Goal: Task Accomplishment & Management: Complete application form

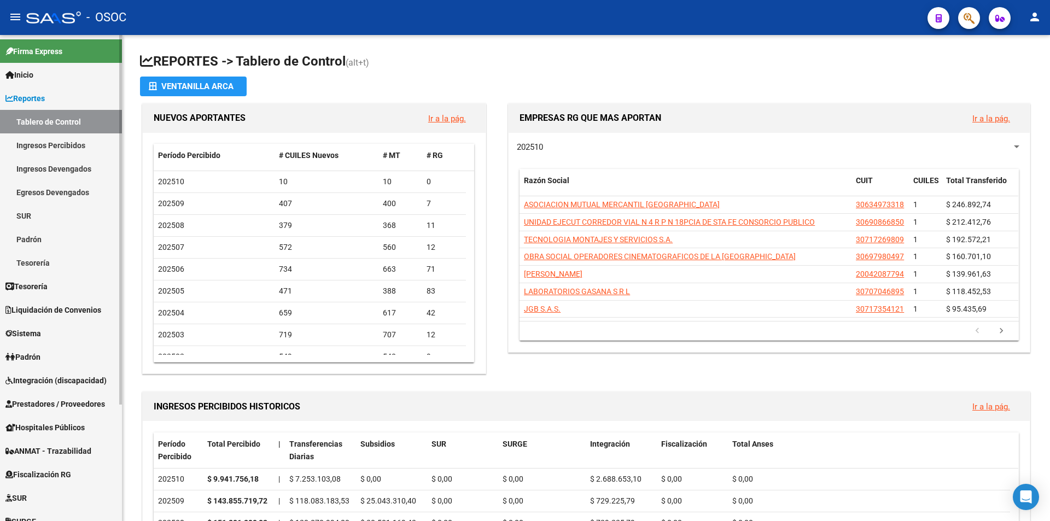
scroll to position [153, 0]
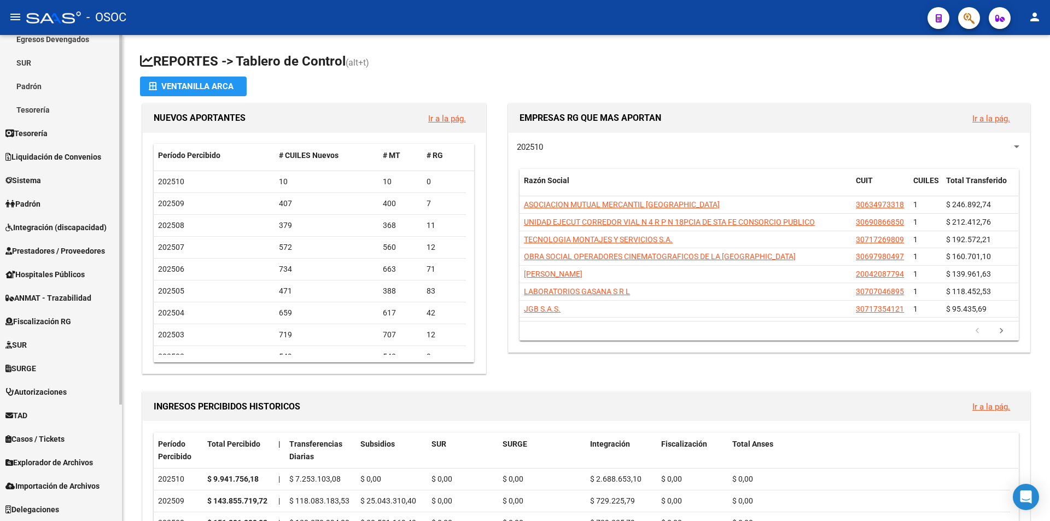
click at [49, 410] on link "TAD" at bounding box center [61, 415] width 122 height 24
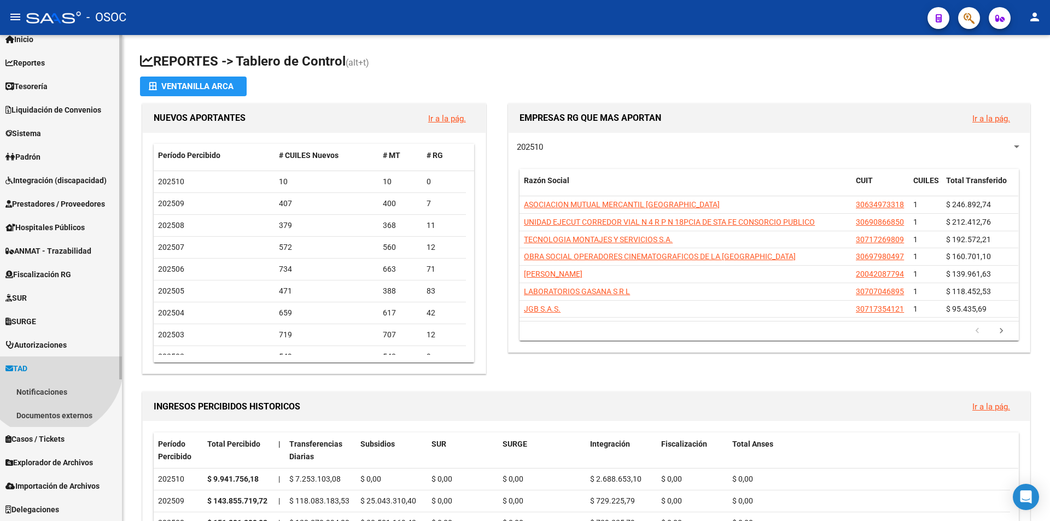
click at [44, 430] on link "Casos / Tickets" at bounding box center [61, 439] width 122 height 24
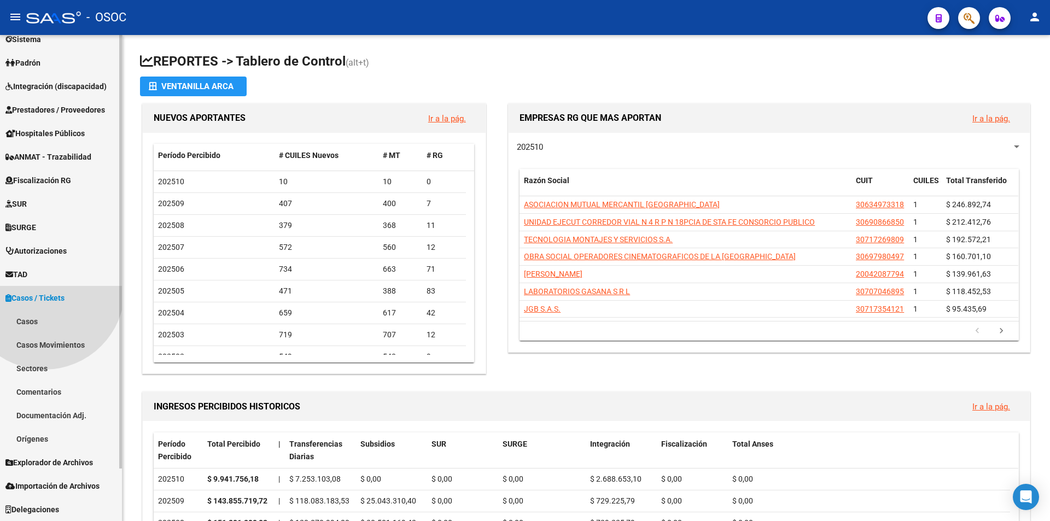
scroll to position [56, 0]
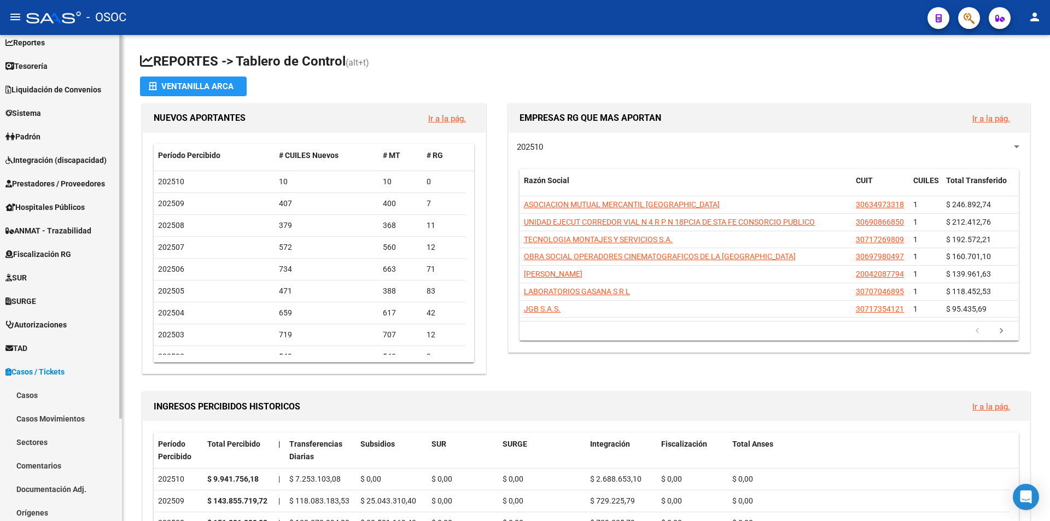
click at [38, 350] on link "TAD" at bounding box center [61, 348] width 122 height 24
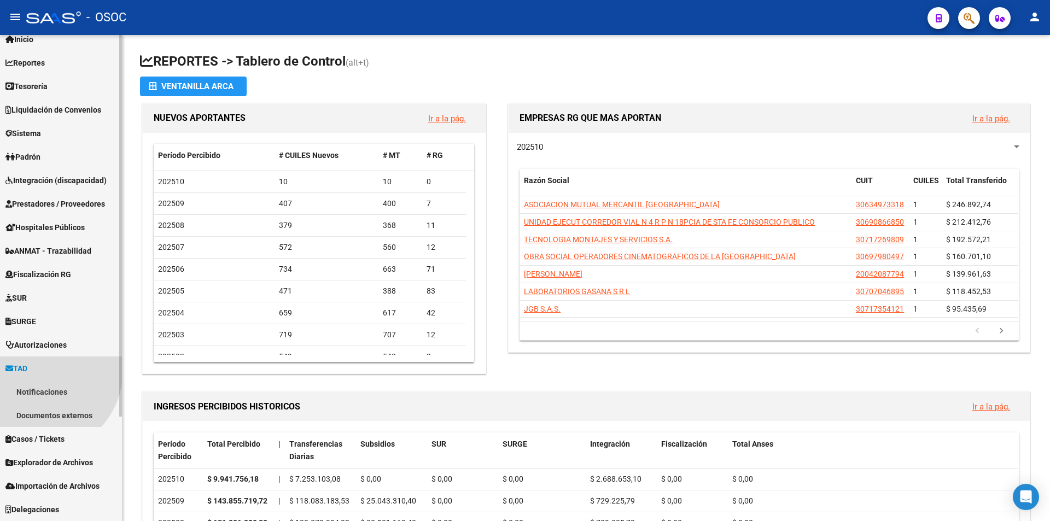
click at [41, 380] on link "Notificaciones" at bounding box center [61, 392] width 122 height 24
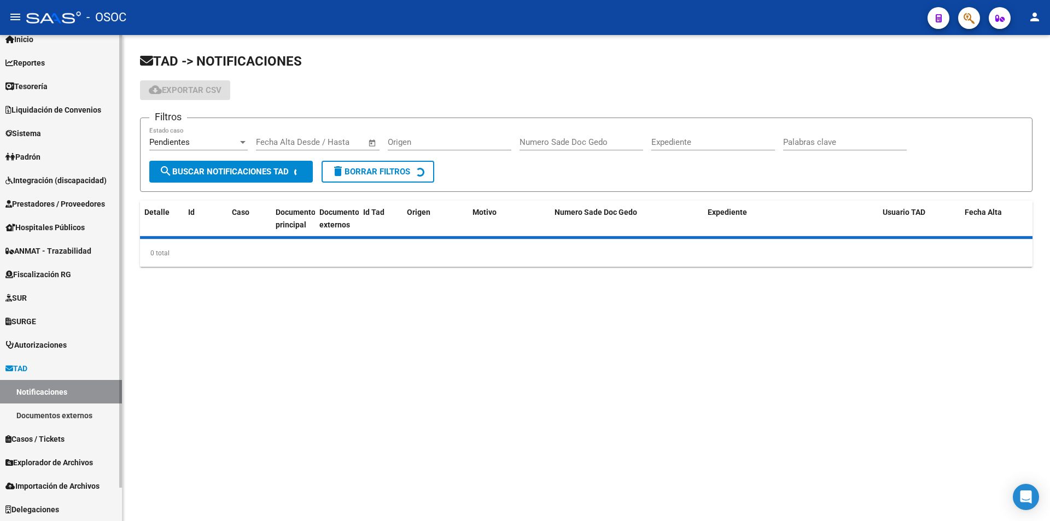
scroll to position [36, 0]
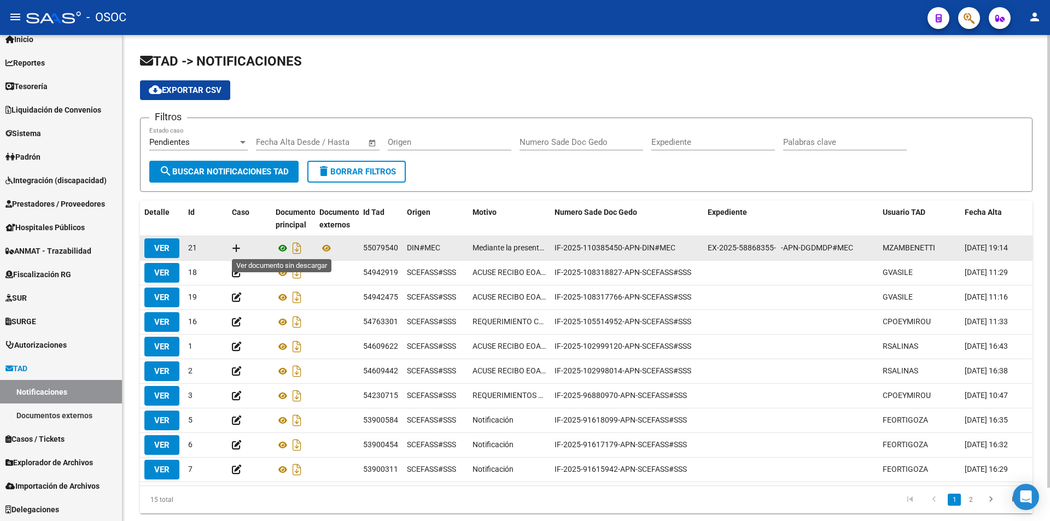
click at [285, 248] on icon at bounding box center [283, 248] width 14 height 13
click at [323, 243] on icon at bounding box center [326, 248] width 14 height 13
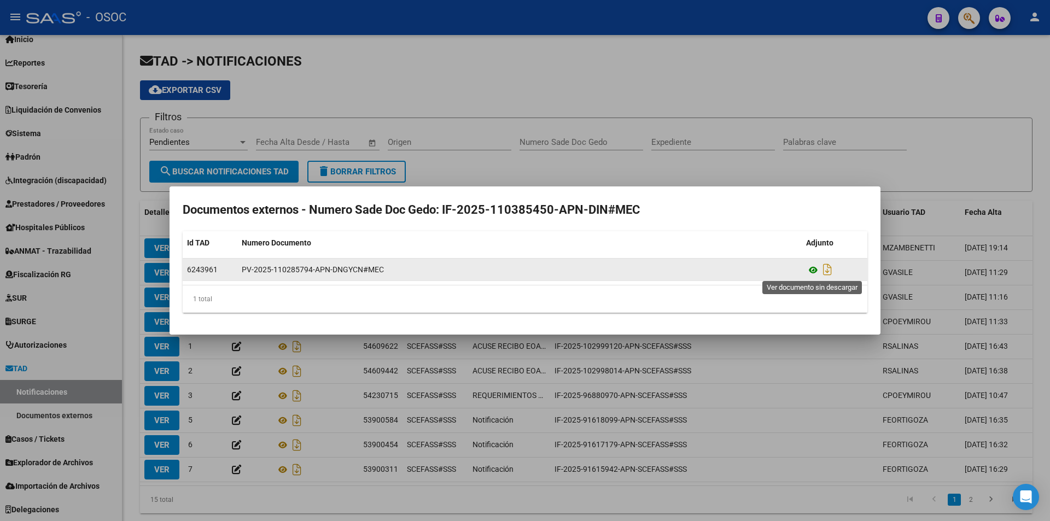
click at [814, 270] on icon at bounding box center [813, 269] width 14 height 13
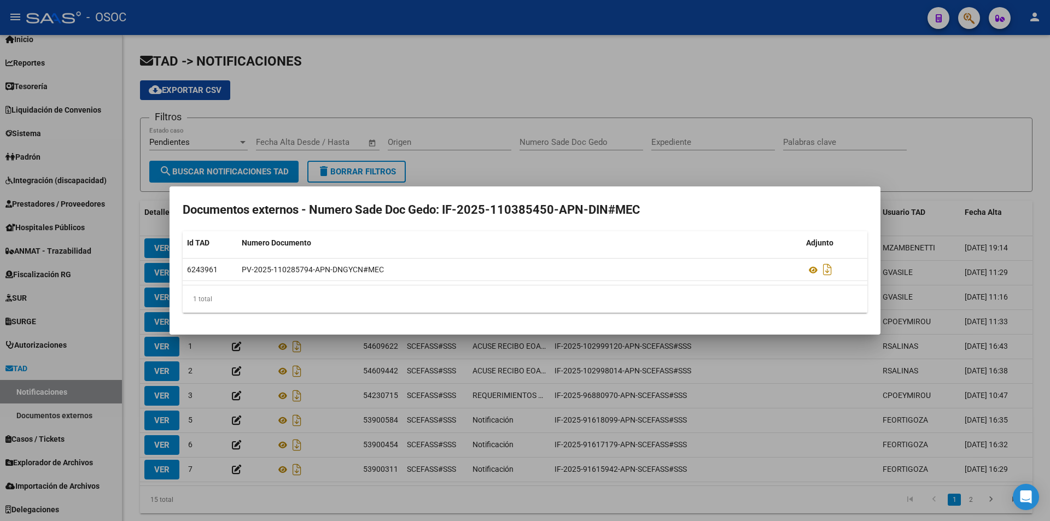
click at [473, 181] on div at bounding box center [525, 260] width 1050 height 521
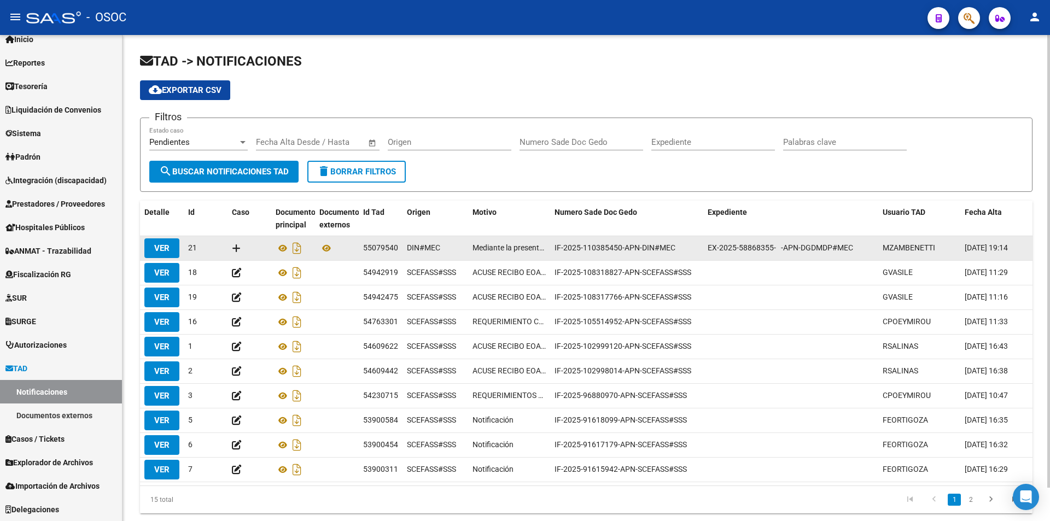
click at [241, 245] on div at bounding box center [249, 248] width 35 height 13
click at [236, 246] on icon at bounding box center [236, 248] width 9 height 10
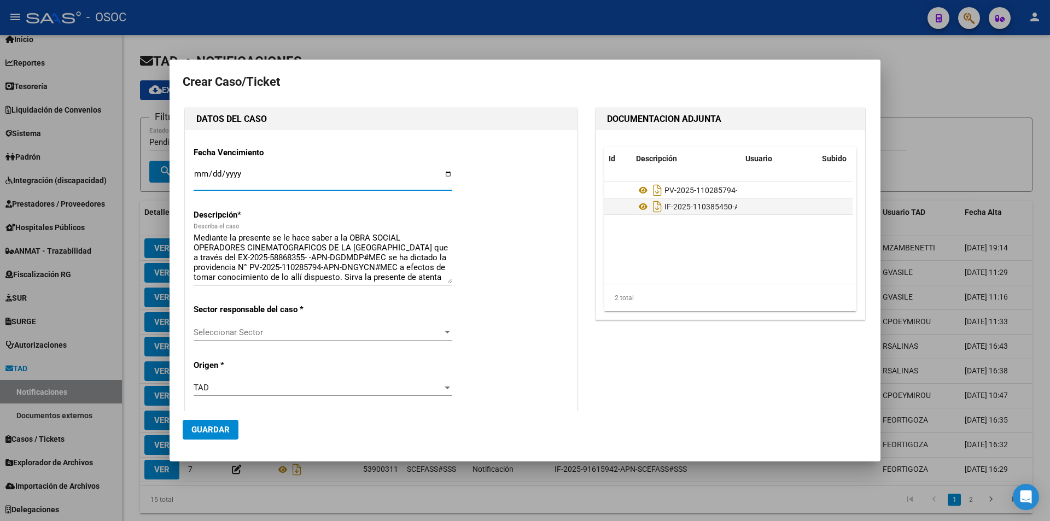
click at [448, 178] on input "Ingresar fecha" at bounding box center [323, 177] width 259 height 17
type input "[DATE]"
click at [241, 391] on div "TAD" at bounding box center [318, 388] width 249 height 10
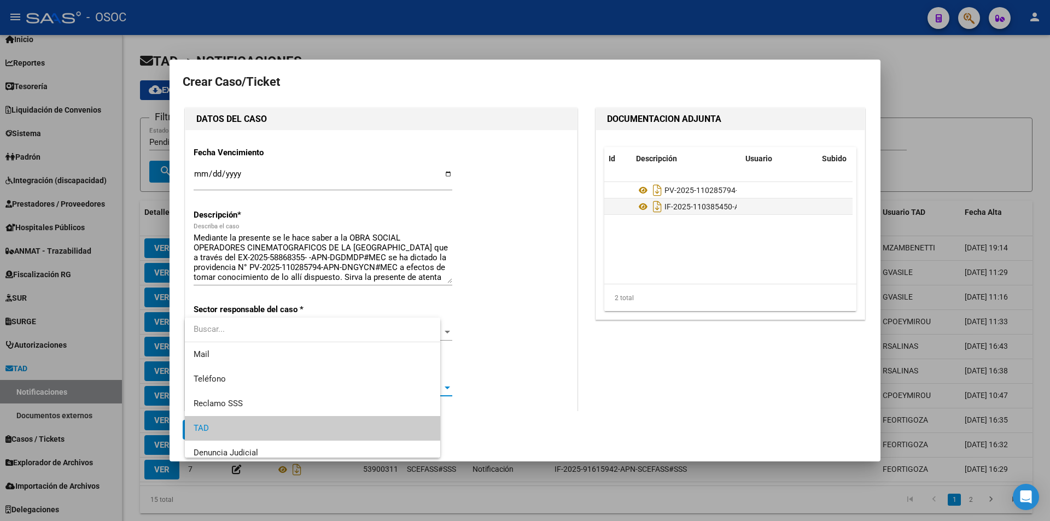
scroll to position [41, 0]
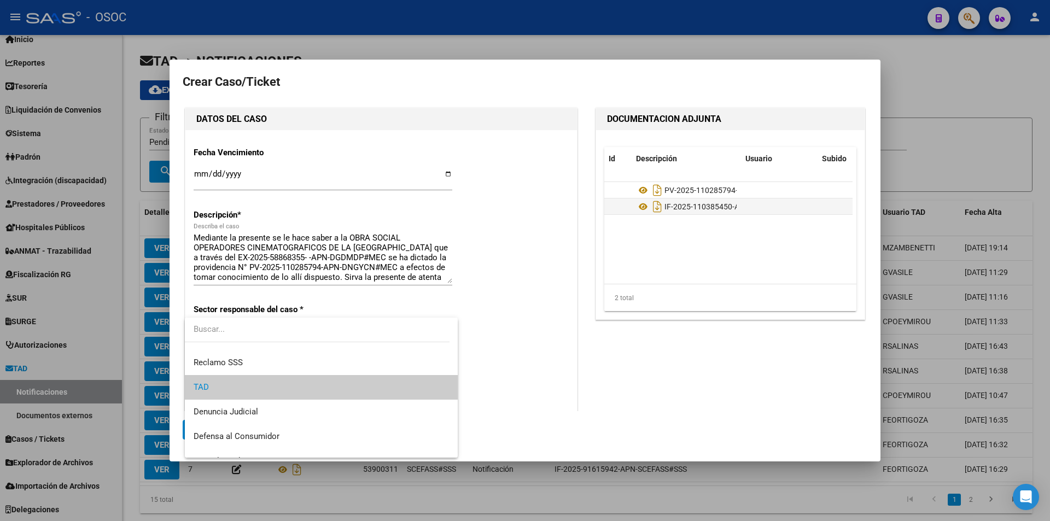
click at [542, 376] on div at bounding box center [525, 260] width 1050 height 521
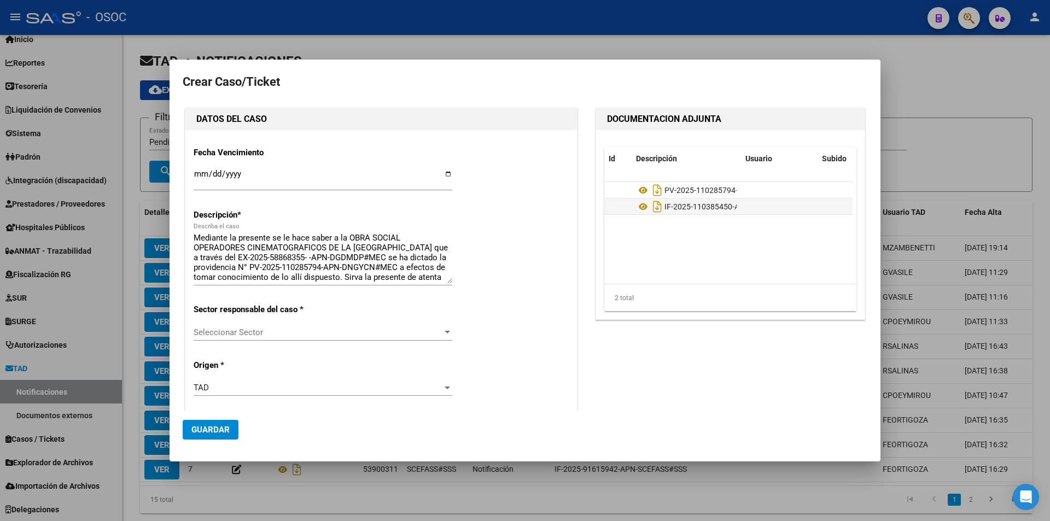
click at [295, 387] on div "TAD" at bounding box center [318, 388] width 249 height 10
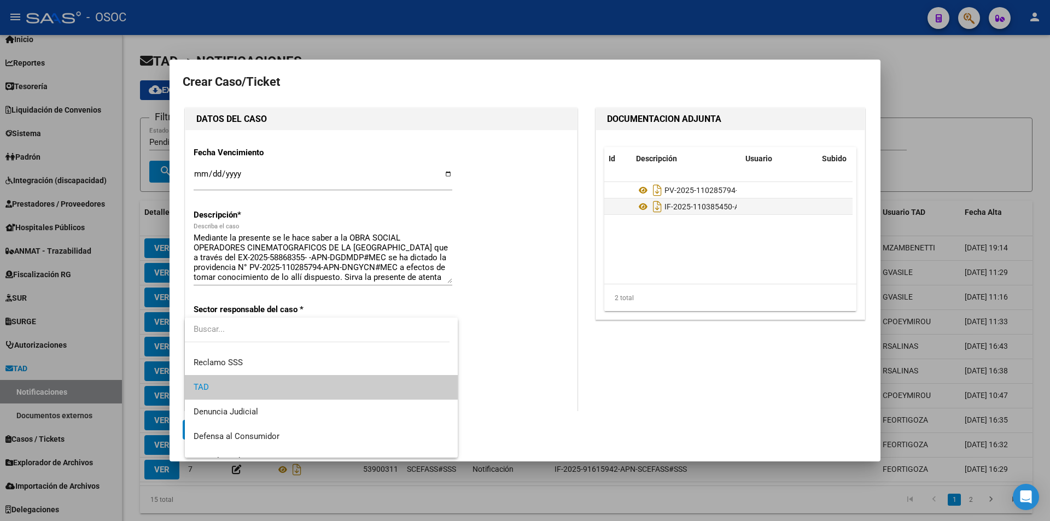
click at [548, 380] on div at bounding box center [525, 260] width 1050 height 521
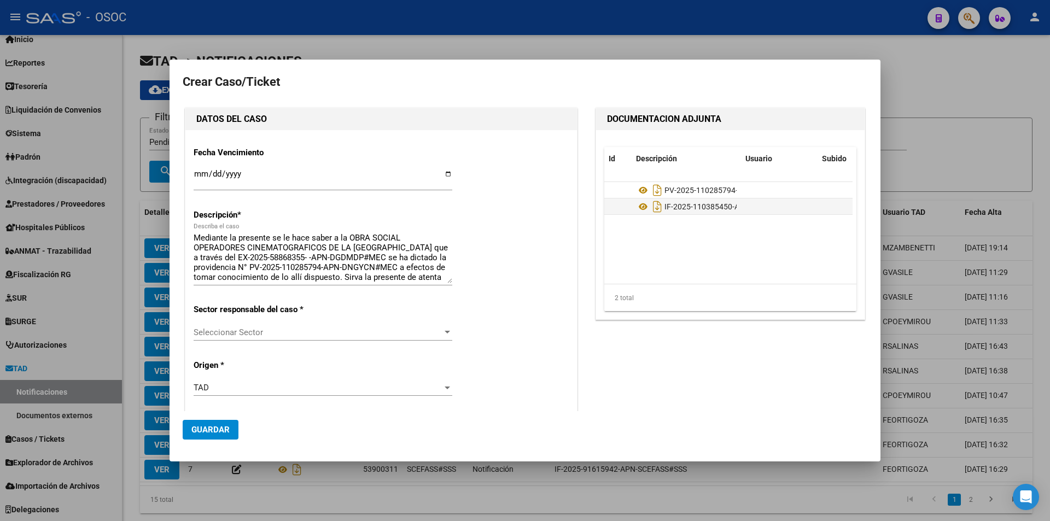
click at [332, 348] on div "Seleccionar Sector Seleccionar Sector" at bounding box center [323, 337] width 259 height 27
click at [336, 341] on div "Seleccionar Sector Seleccionar Sector" at bounding box center [323, 337] width 259 height 27
click at [336, 338] on div "Seleccionar Sector Seleccionar Sector" at bounding box center [323, 332] width 259 height 16
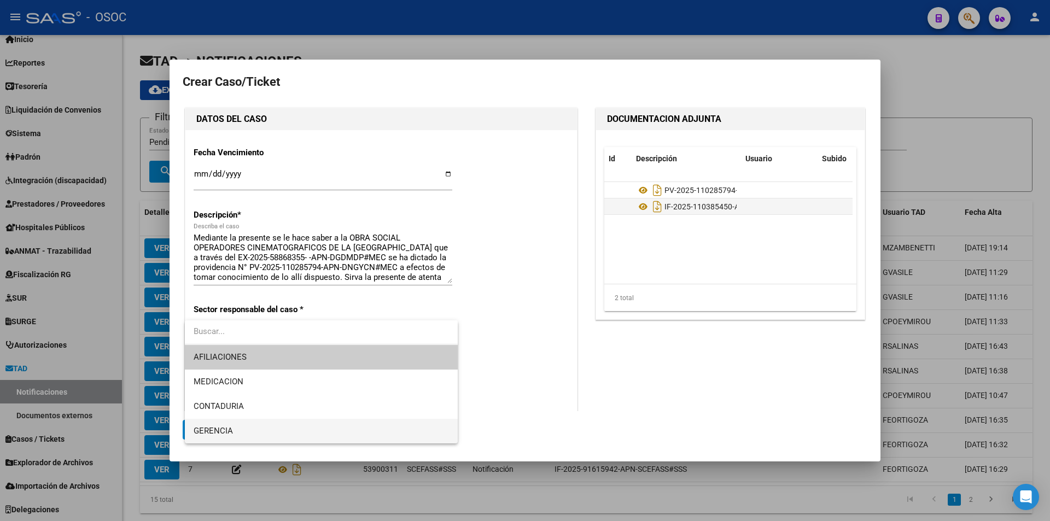
click at [287, 429] on span "GERENCIA" at bounding box center [321, 431] width 255 height 25
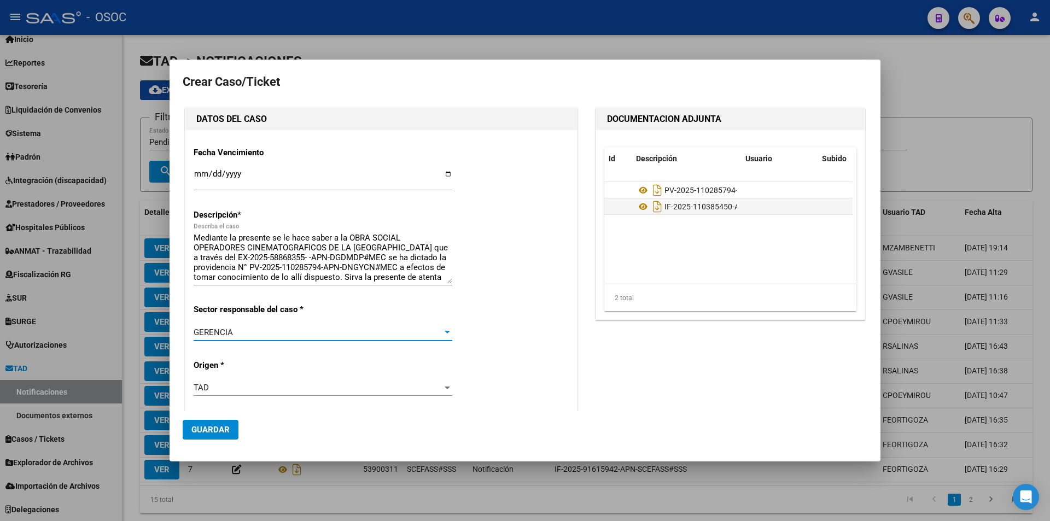
click at [285, 338] on div "GERENCIA Seleccionar Sector" at bounding box center [323, 332] width 259 height 16
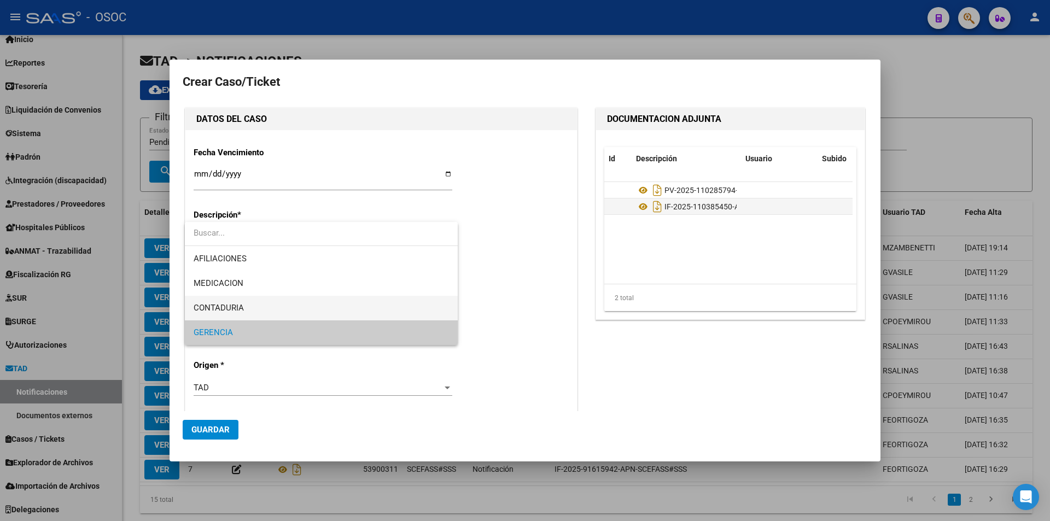
click at [282, 304] on span "CONTADURIA" at bounding box center [321, 308] width 255 height 25
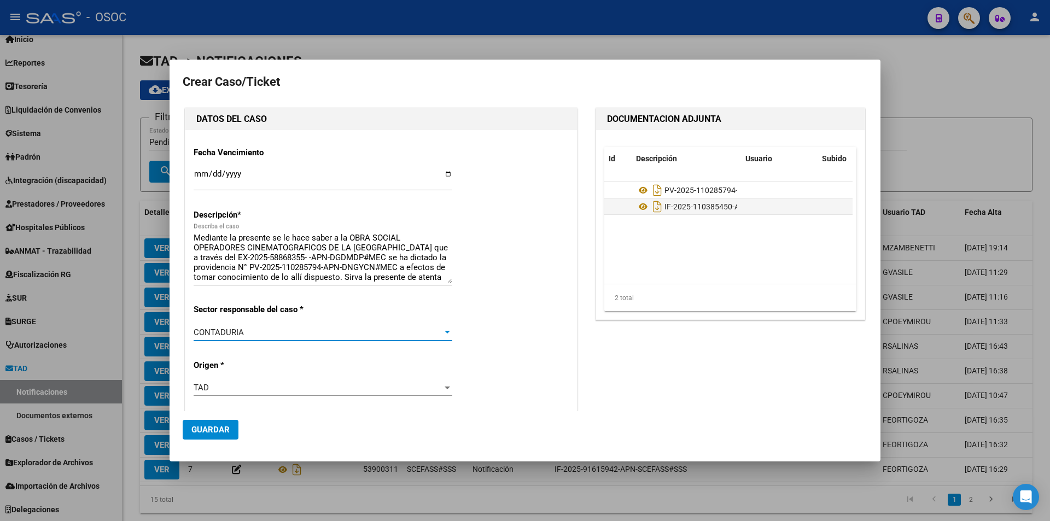
scroll to position [292, 0]
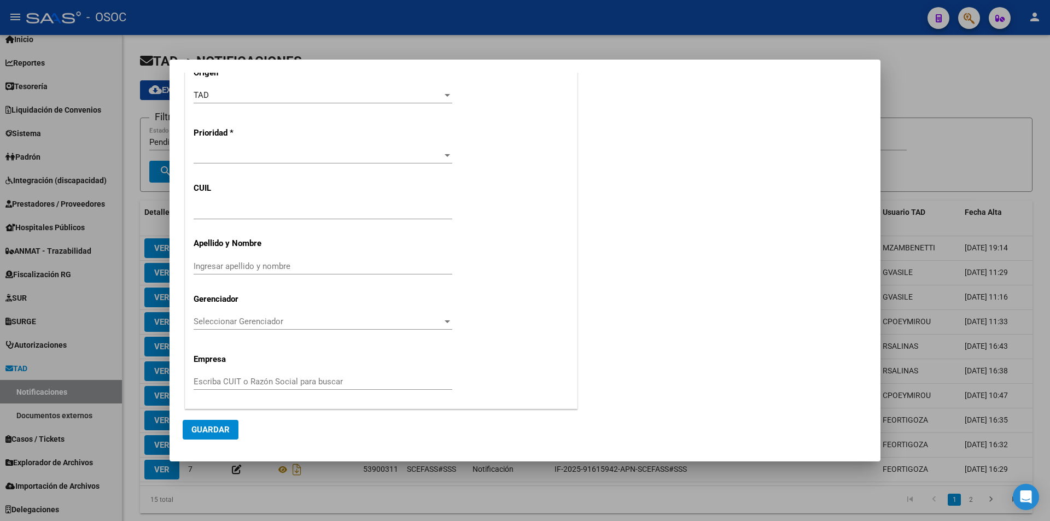
click at [264, 159] on span at bounding box center [318, 155] width 249 height 10
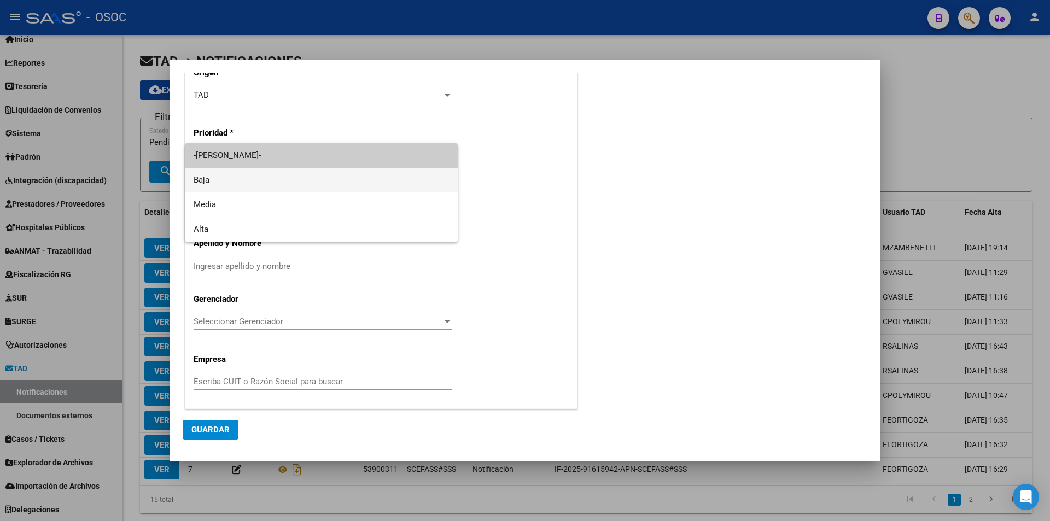
click at [260, 171] on span "Baja" at bounding box center [321, 180] width 255 height 25
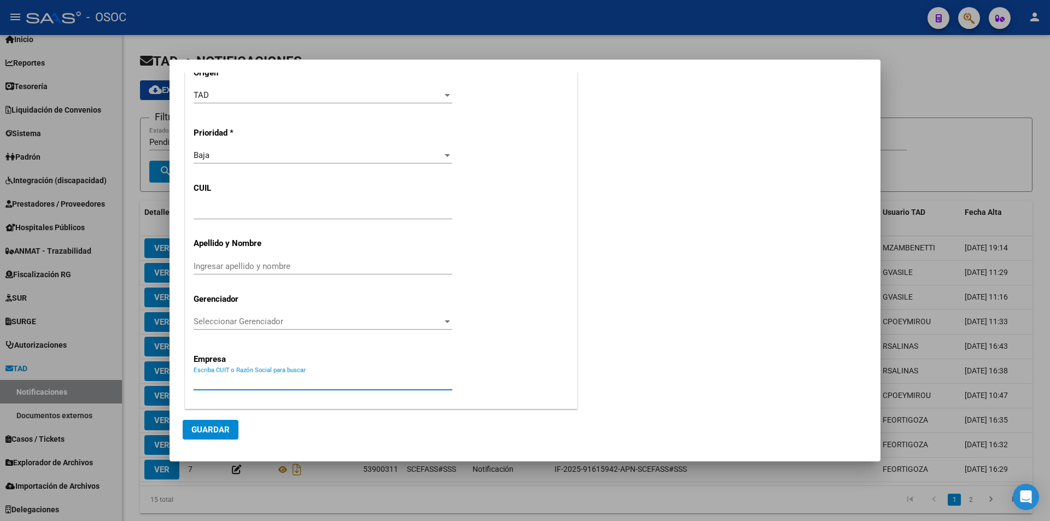
click at [227, 382] on input "Escriba CUIT o Razón Social para buscar" at bounding box center [323, 382] width 259 height 10
click at [203, 440] on mat-dialog-actions "Guardar" at bounding box center [525, 429] width 684 height 37
click at [208, 433] on span "Guardar" at bounding box center [210, 430] width 38 height 10
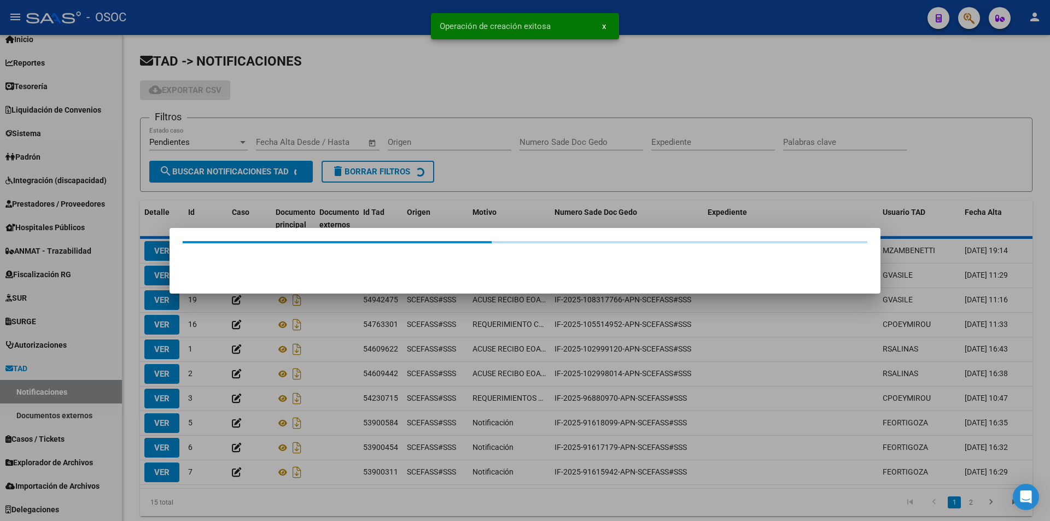
scroll to position [0, 0]
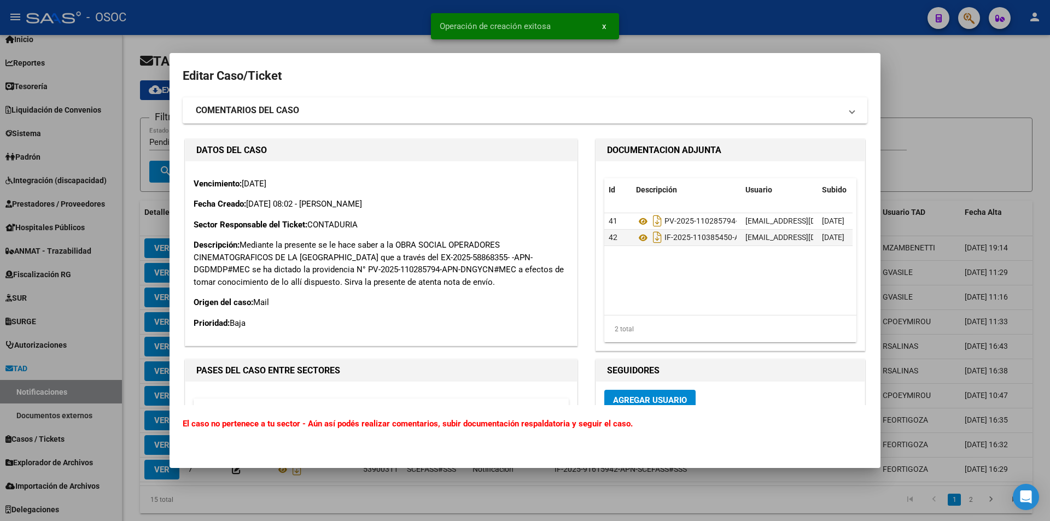
click at [940, 56] on div at bounding box center [525, 260] width 1050 height 521
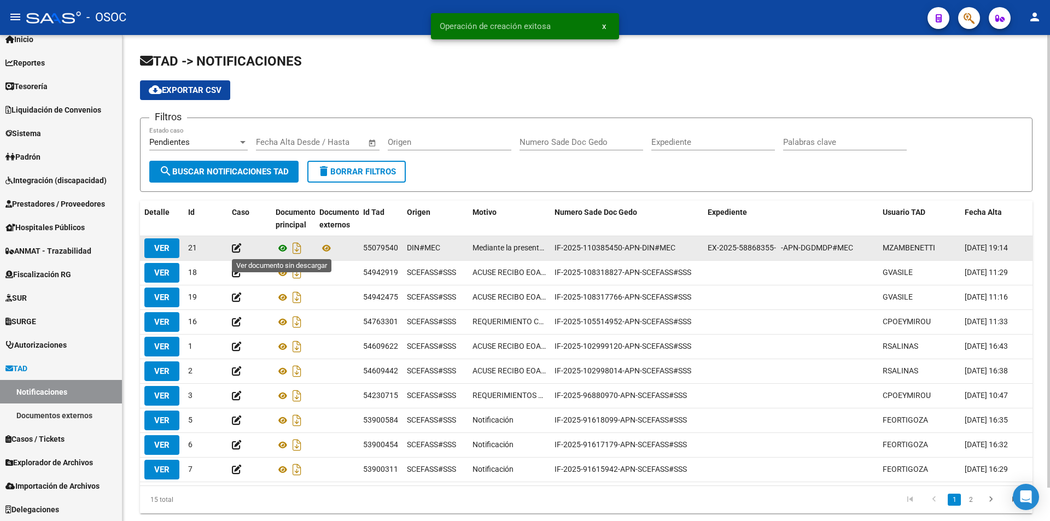
click at [285, 245] on icon at bounding box center [283, 248] width 14 height 13
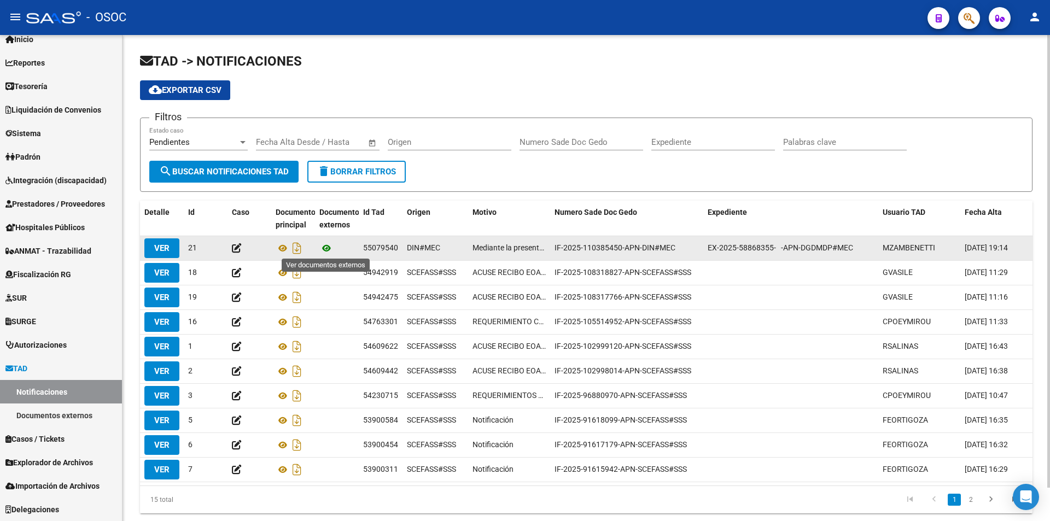
click at [326, 249] on icon at bounding box center [326, 248] width 14 height 13
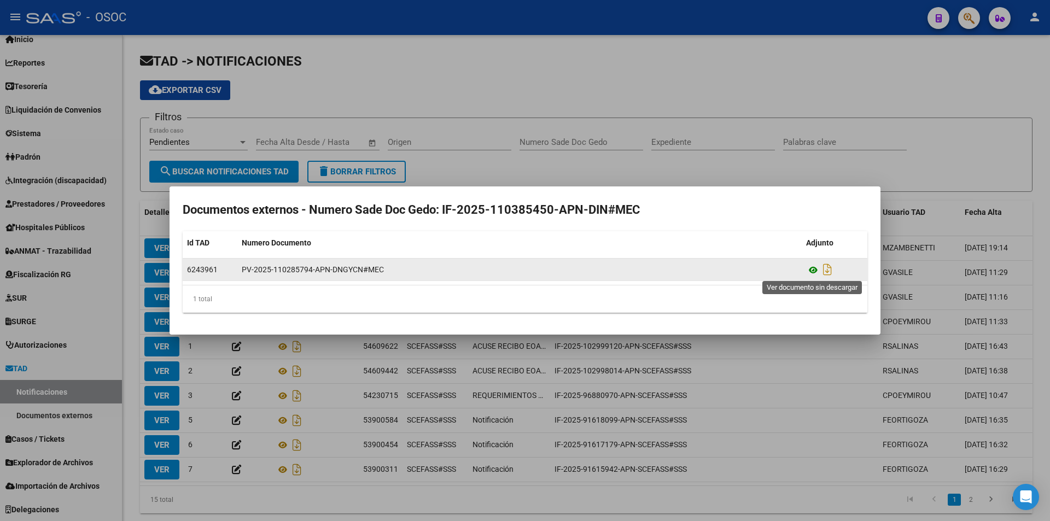
click at [810, 267] on icon at bounding box center [813, 269] width 14 height 13
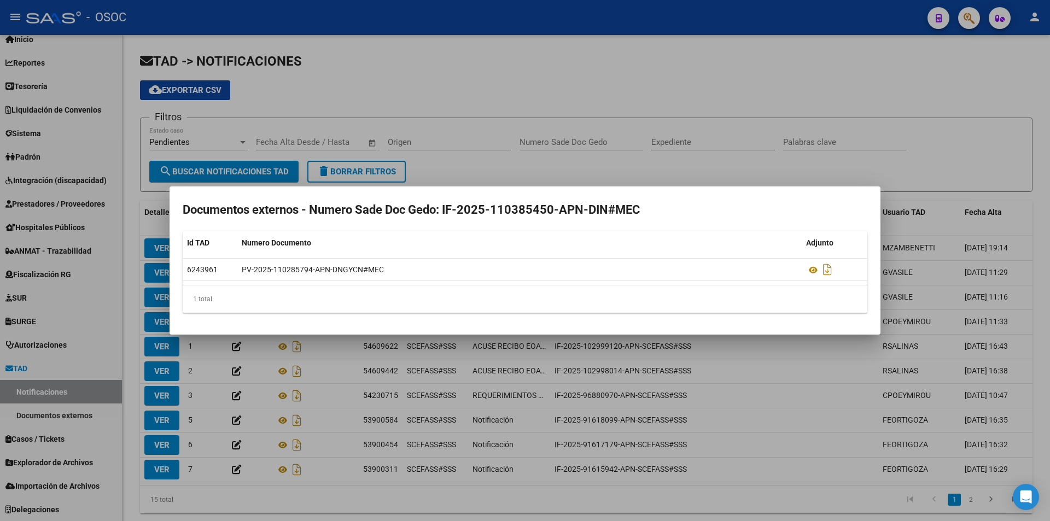
click at [450, 28] on div at bounding box center [525, 260] width 1050 height 521
